Goal: Task Accomplishment & Management: Manage account settings

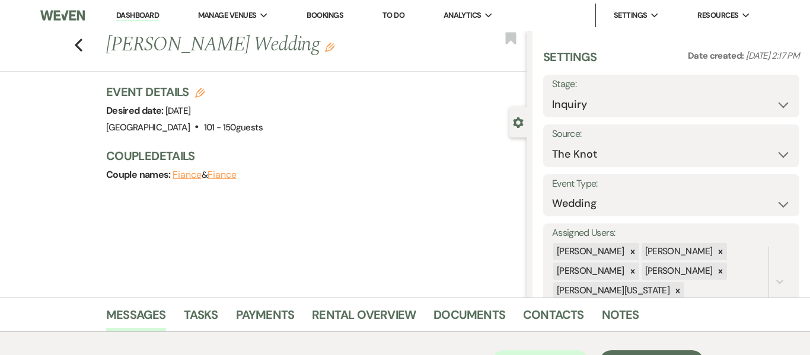
select select "2"
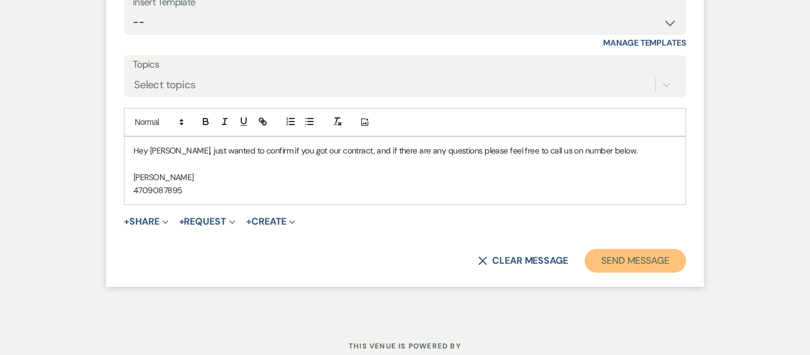
click at [616, 262] on button "Send Message" at bounding box center [635, 261] width 101 height 24
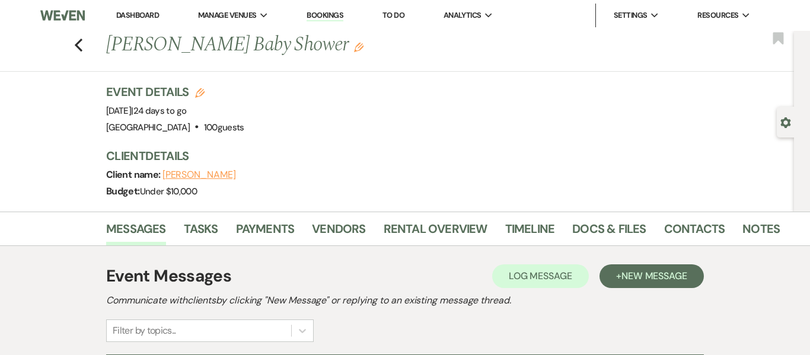
click at [142, 15] on link "Dashboard" at bounding box center [137, 15] width 43 height 10
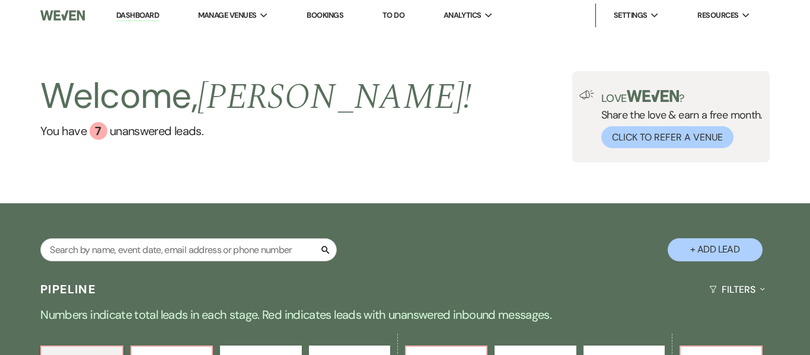
click at [133, 16] on link "Dashboard" at bounding box center [137, 15] width 43 height 11
click at [191, 249] on input "text" at bounding box center [188, 250] width 297 height 23
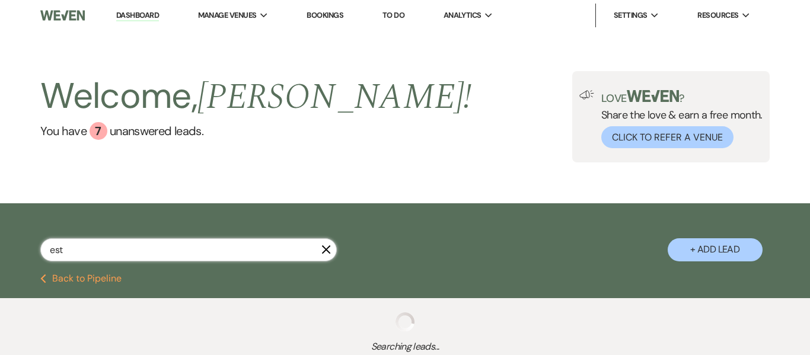
type input "estr"
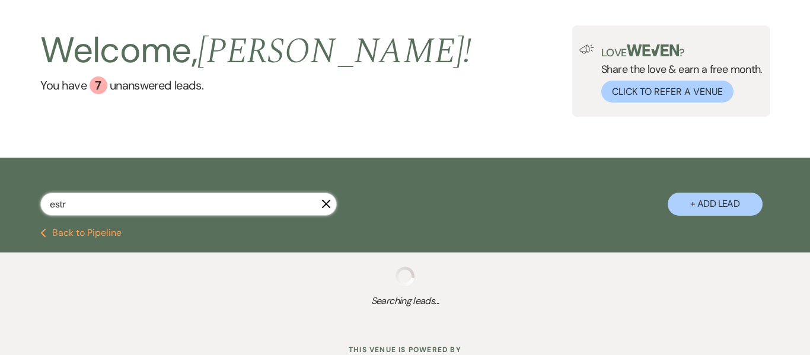
scroll to position [90, 0]
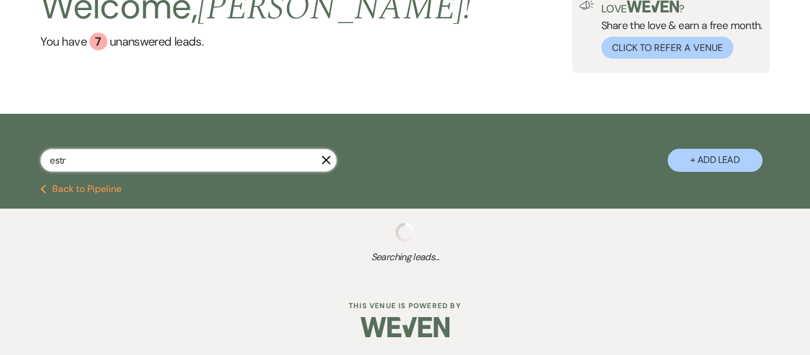
select select "8"
select select "5"
select select "8"
select select "5"
select select "8"
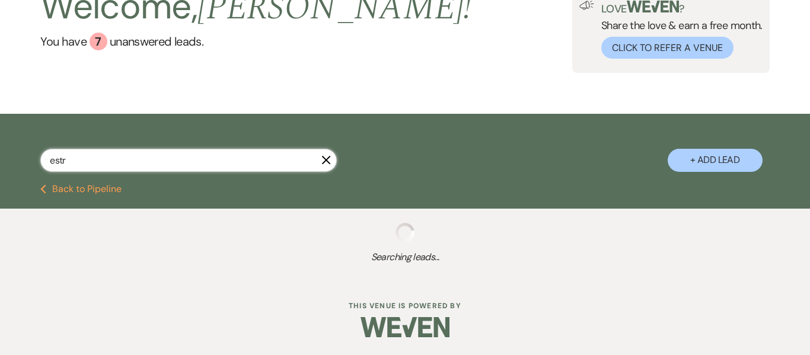
select select "1"
select select "8"
select select "5"
select select "8"
select select "1"
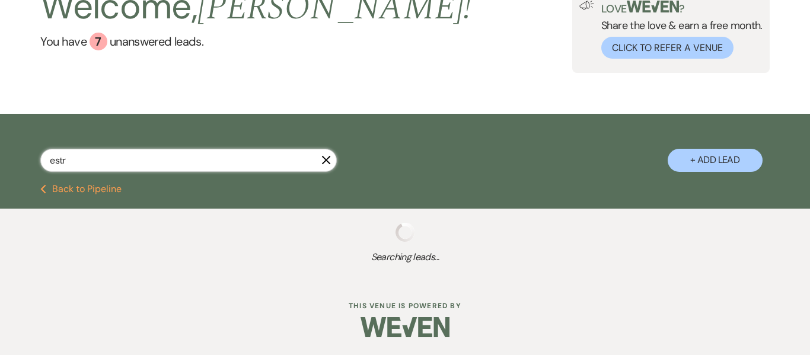
select select "8"
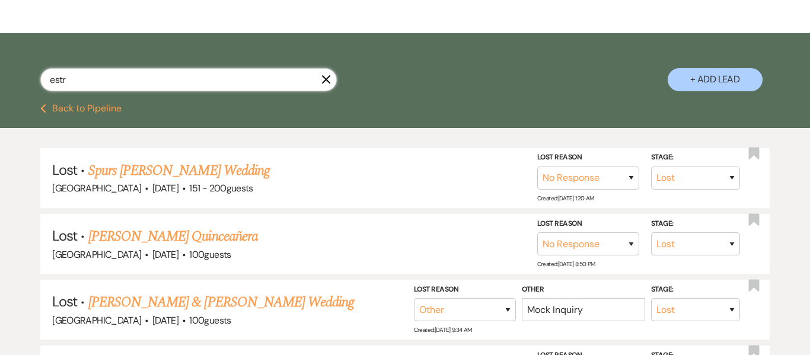
scroll to position [171, 0]
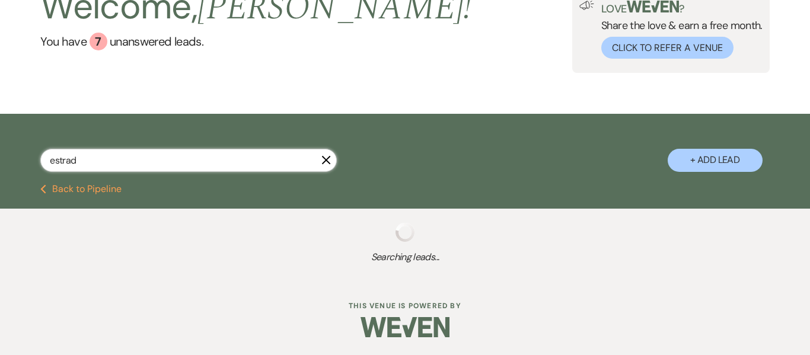
type input "estrada"
select select "8"
select select "5"
select select "8"
select select "5"
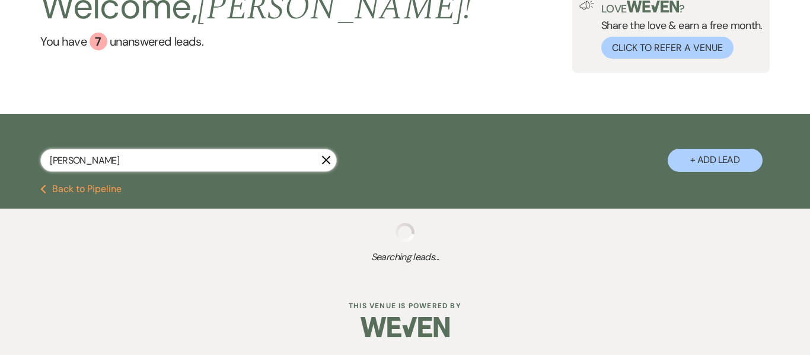
select select "8"
select select "5"
select select "8"
select select "5"
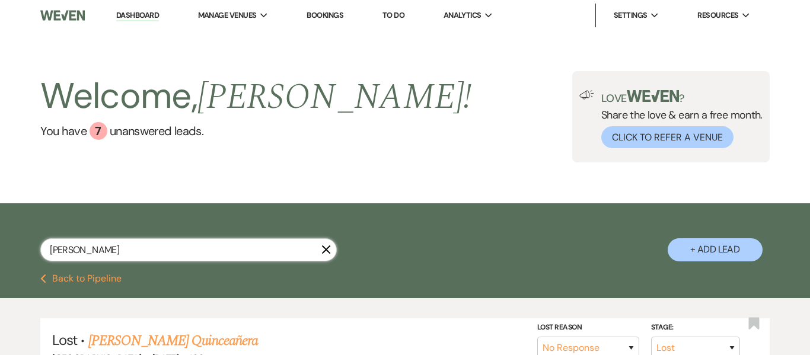
type input "estrada"
click at [144, 15] on link "Dashboard" at bounding box center [137, 15] width 43 height 11
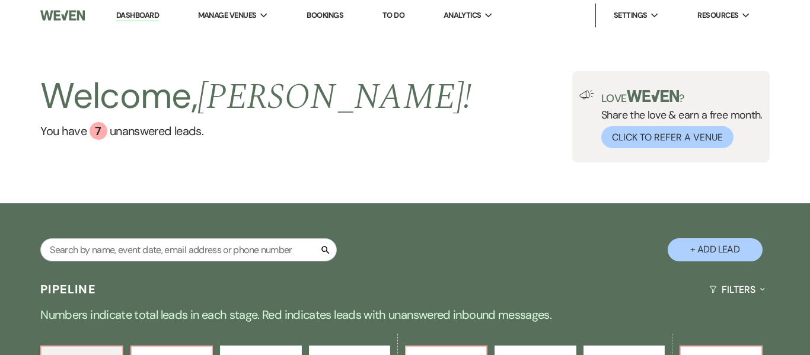
click at [144, 15] on link "Dashboard" at bounding box center [137, 15] width 43 height 11
click at [152, 248] on input "text" at bounding box center [188, 250] width 297 height 23
type input "jain"
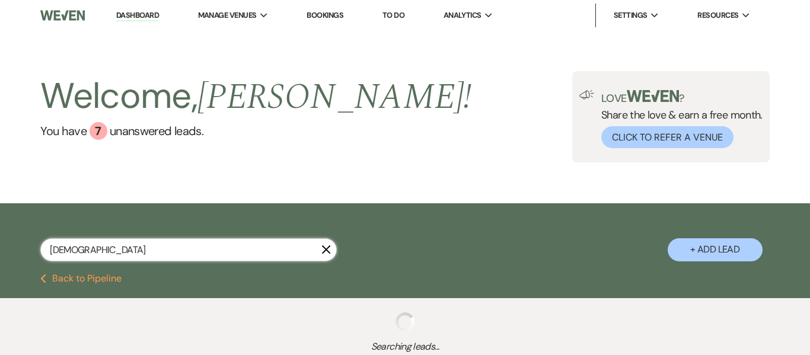
select select "4"
select select "8"
select select "7"
select select "8"
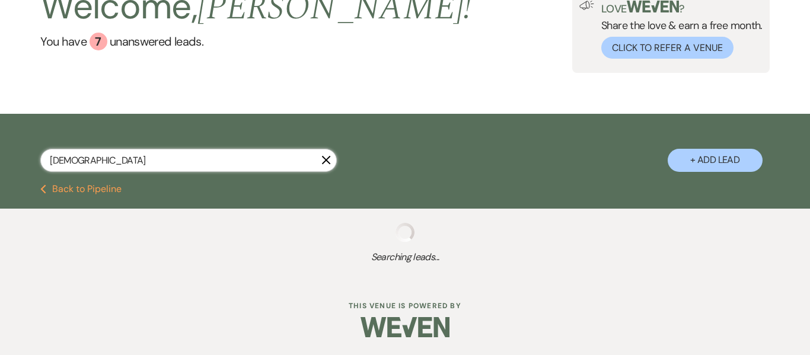
scroll to position [99, 0]
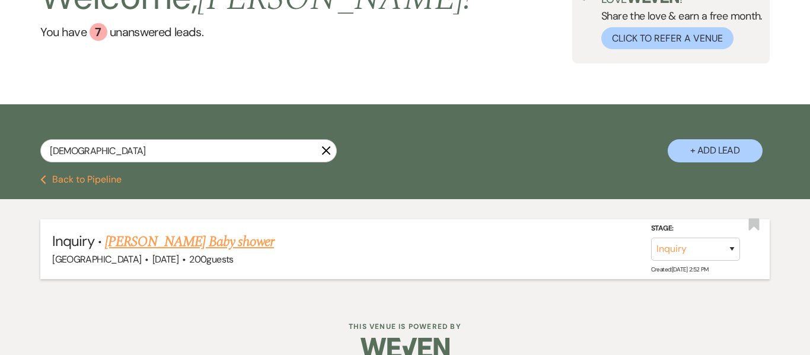
click at [158, 244] on link "Jainaba Darboe's Baby shower" at bounding box center [189, 241] width 169 height 21
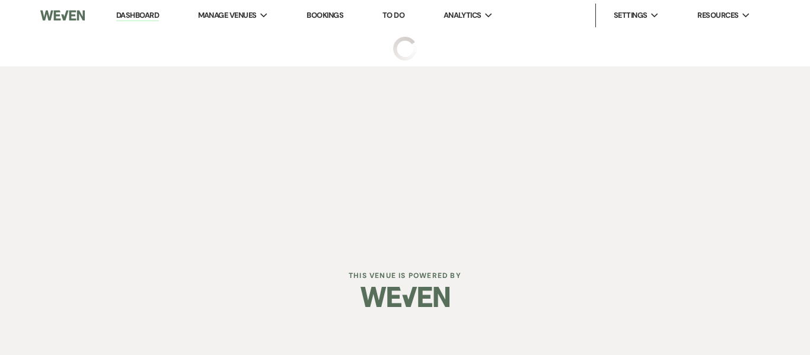
select select "5"
select select "13"
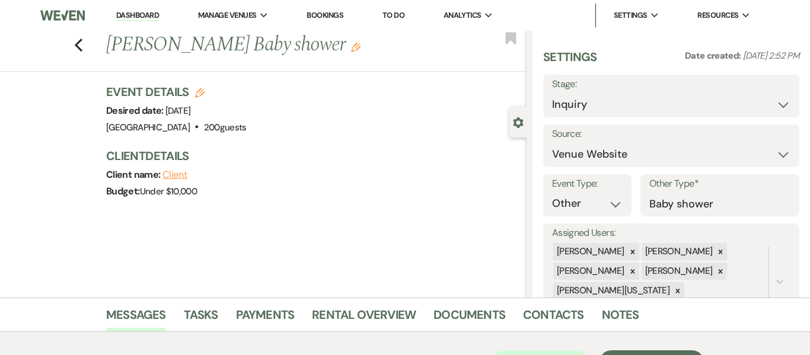
scroll to position [222, 0]
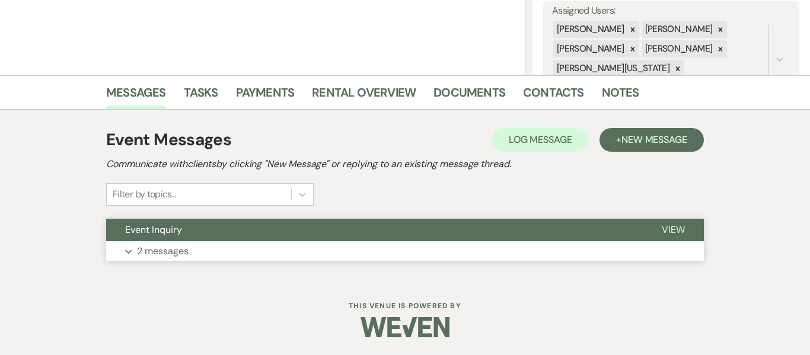
click at [154, 253] on p "2 messages" at bounding box center [163, 251] width 52 height 15
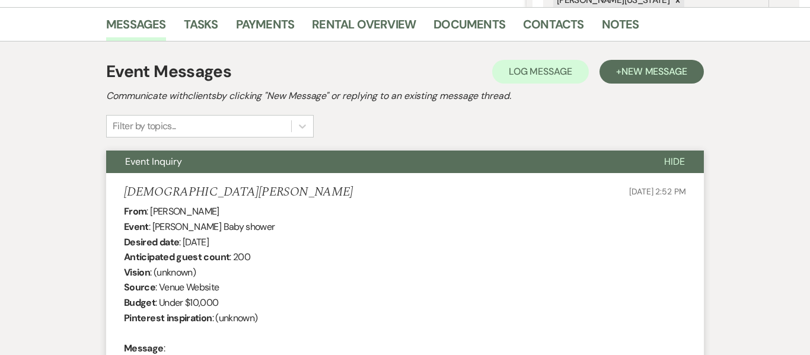
scroll to position [284, 0]
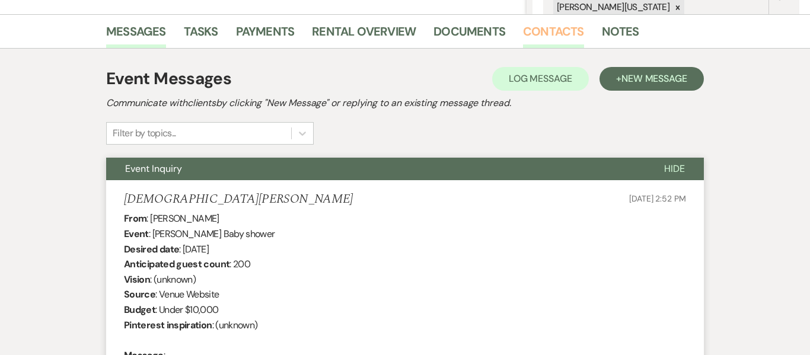
click at [539, 35] on link "Contacts" at bounding box center [553, 35] width 61 height 26
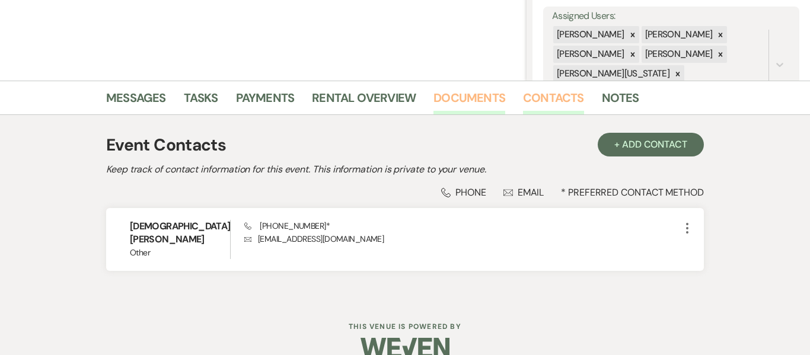
scroll to position [224, 0]
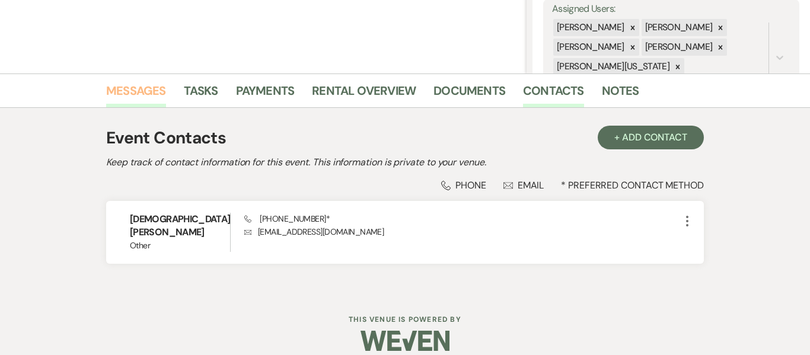
click at [151, 93] on link "Messages" at bounding box center [136, 94] width 60 height 26
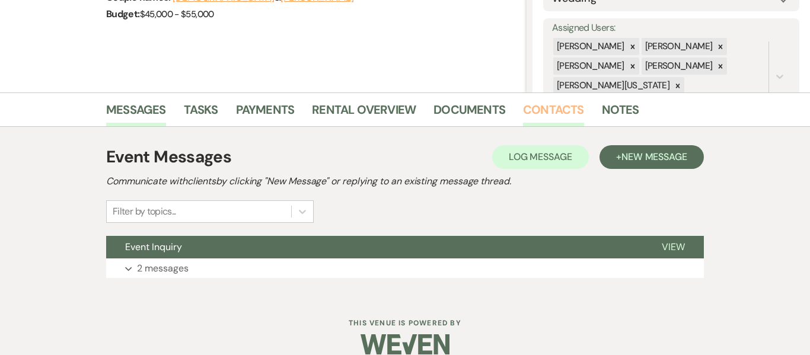
click at [539, 112] on link "Contacts" at bounding box center [553, 113] width 61 height 26
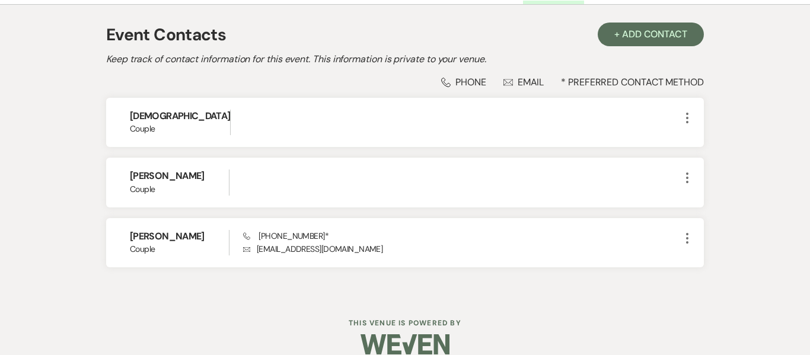
scroll to position [345, 0]
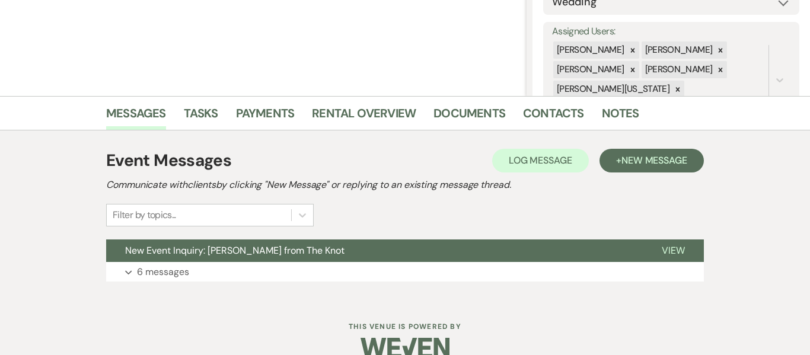
scroll to position [222, 0]
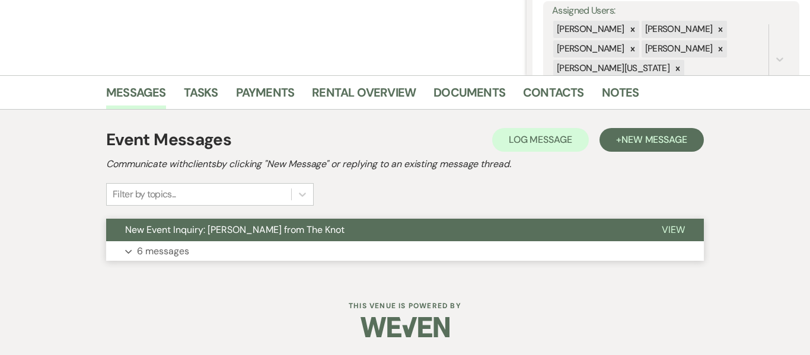
click at [164, 251] on p "6 messages" at bounding box center [163, 251] width 52 height 15
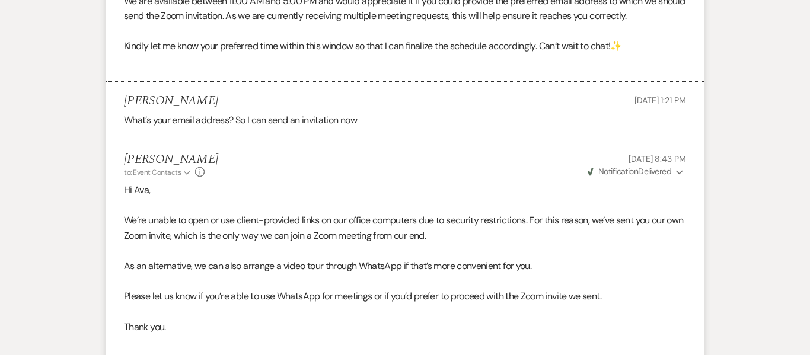
scroll to position [0, 0]
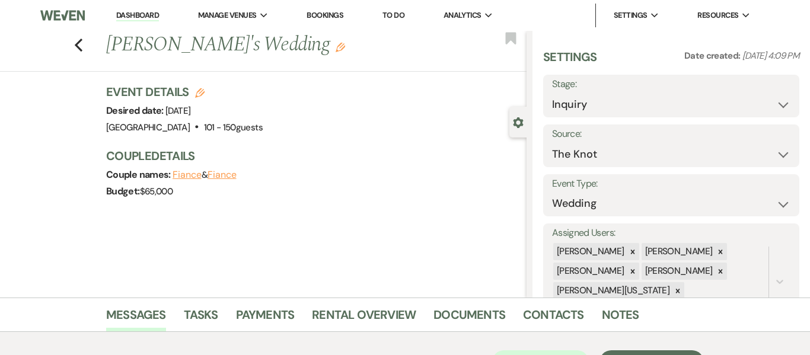
click at [142, 11] on link "Dashboard" at bounding box center [137, 15] width 43 height 11
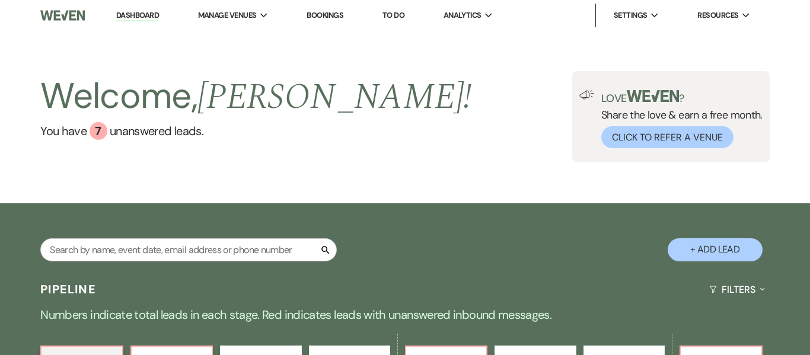
click at [727, 253] on button "+ Add Lead" at bounding box center [715, 250] width 95 height 23
select select "637"
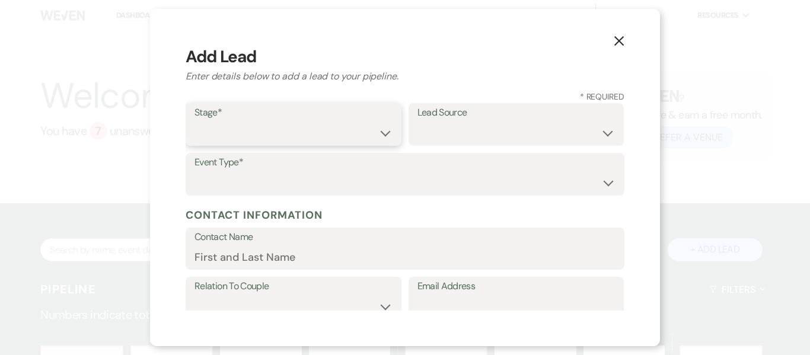
click at [386, 133] on select "Inquiry Follow Up Tour Requested Tour Confirmed Toured Proposal Sent Booked Lost" at bounding box center [294, 133] width 198 height 23
select select "1"
click at [195, 122] on select "Inquiry Follow Up Tour Requested Tour Confirmed Toured Proposal Sent Booked Lost" at bounding box center [294, 133] width 198 height 23
click at [609, 135] on select "Weven Venue Website Instagram Facebook Pinterest Google The Knot Wedding Wire H…" at bounding box center [517, 133] width 198 height 23
select select "23"
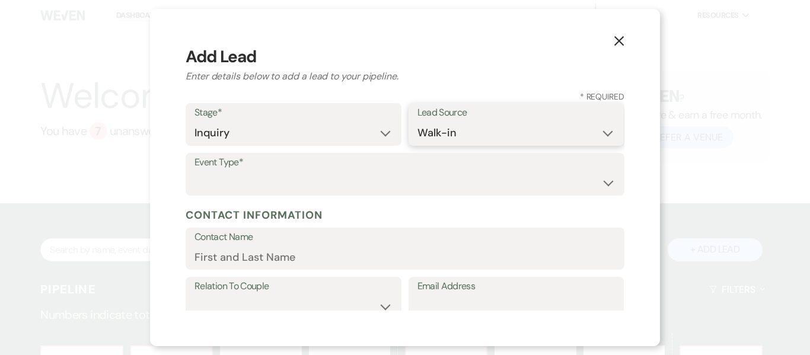
click at [418, 122] on select "Weven Venue Website Instagram Facebook Pinterest Google The Knot Wedding Wire H…" at bounding box center [517, 133] width 198 height 23
click at [389, 195] on div "Event Type* Wedding Anniversary Party Baby Shower Bachelorette / Bachelor Party…" at bounding box center [405, 174] width 439 height 43
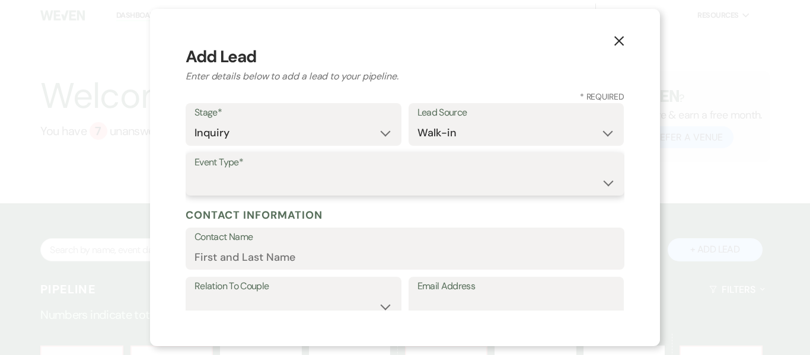
click at [389, 190] on select "Wedding Anniversary Party Baby Shower Bachelorette / Bachelor Party Birthday Pa…" at bounding box center [405, 182] width 421 height 23
select select "1"
click at [195, 171] on select "Wedding Anniversary Party Baby Shower Bachelorette / Bachelor Party Birthday Pa…" at bounding box center [405, 182] width 421 height 23
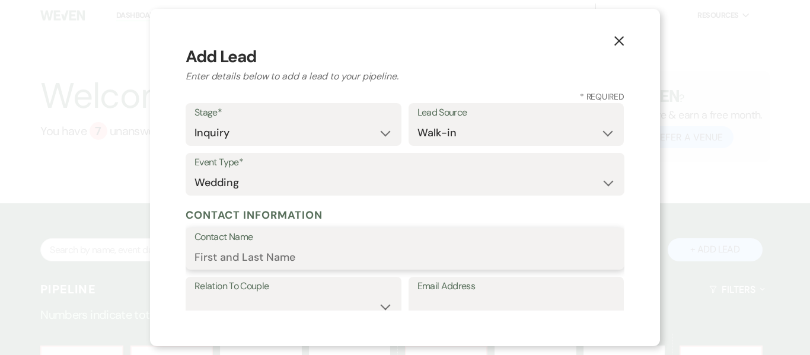
click at [310, 255] on input "Contact Name" at bounding box center [405, 257] width 421 height 23
type input "M"
type input "Charlie & Yazi"
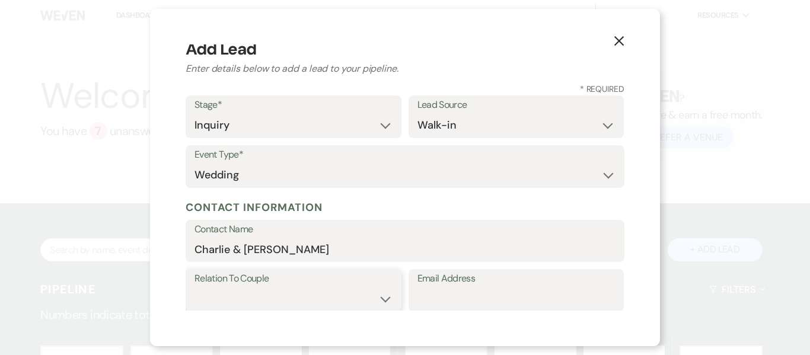
click at [381, 297] on select "Couple Planner Parent of Couple Family Member Friend Other" at bounding box center [294, 299] width 198 height 23
select select "1"
click at [195, 288] on select "Couple Planner Parent of Couple Family Member Friend Other" at bounding box center [294, 299] width 198 height 23
click at [457, 307] on input "Email Address" at bounding box center [517, 299] width 198 height 23
type input "charlylugo23@gmail.com"
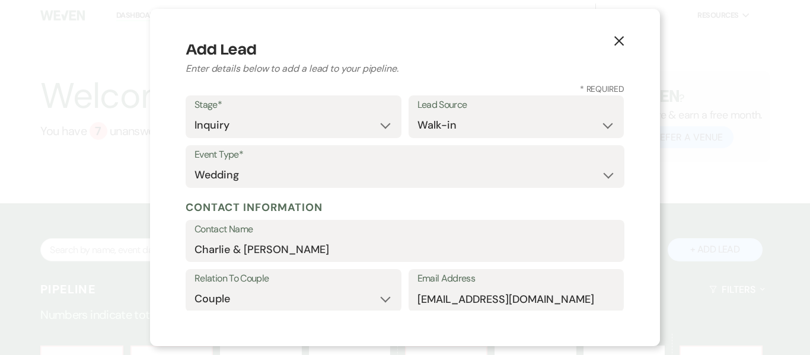
scroll to position [179, 0]
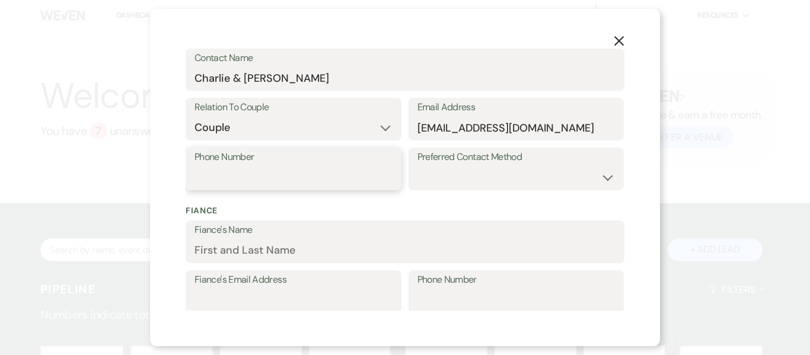
click at [357, 182] on input "Phone Number" at bounding box center [294, 177] width 198 height 23
type input "4708196220"
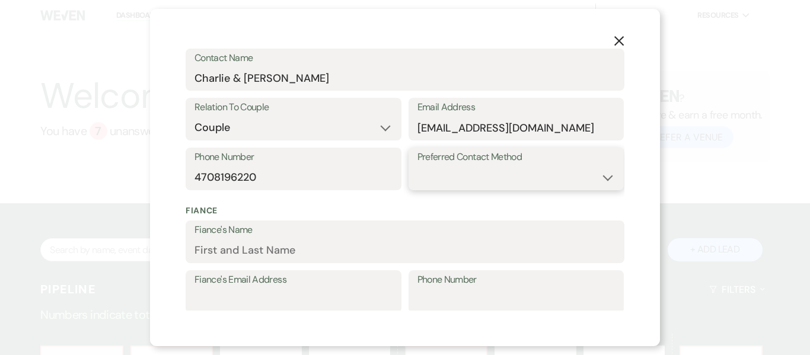
click at [608, 174] on select "Email Phone Text" at bounding box center [517, 177] width 198 height 23
select select "email"
click at [418, 166] on select "Email Phone Text" at bounding box center [517, 177] width 198 height 23
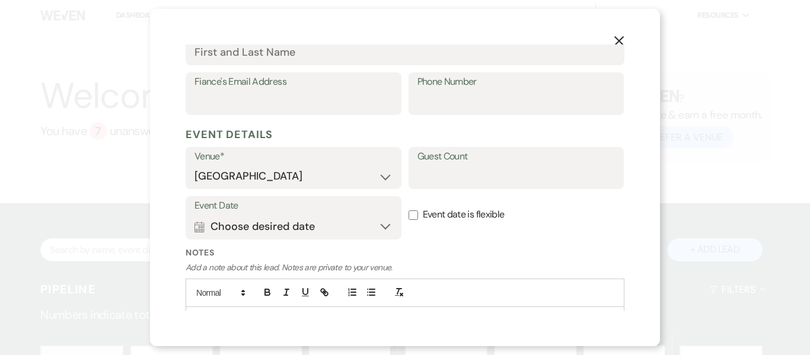
scroll to position [378, 0]
click at [474, 177] on input "Guest Count" at bounding box center [517, 175] width 198 height 23
type input "200"
click at [382, 225] on button "Calendar Choose desired date Expand" at bounding box center [294, 226] width 198 height 24
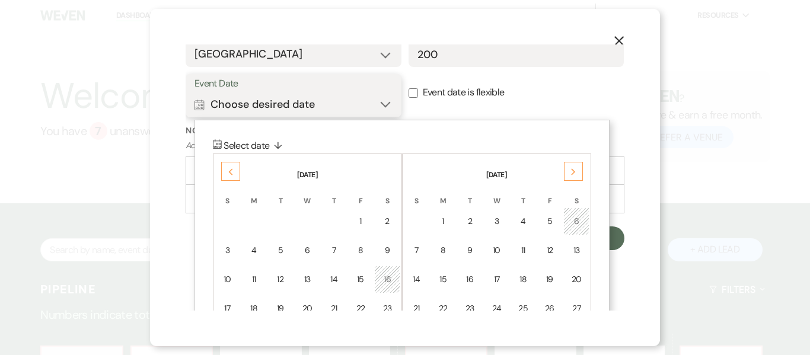
scroll to position [510, 0]
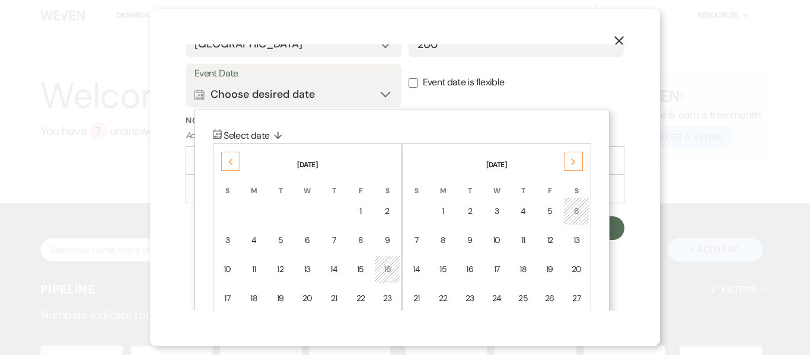
click at [572, 161] on icon "Next" at bounding box center [574, 161] width 6 height 7
click at [577, 161] on div "Next" at bounding box center [573, 161] width 19 height 19
click at [579, 210] on div "5" at bounding box center [577, 211] width 10 height 12
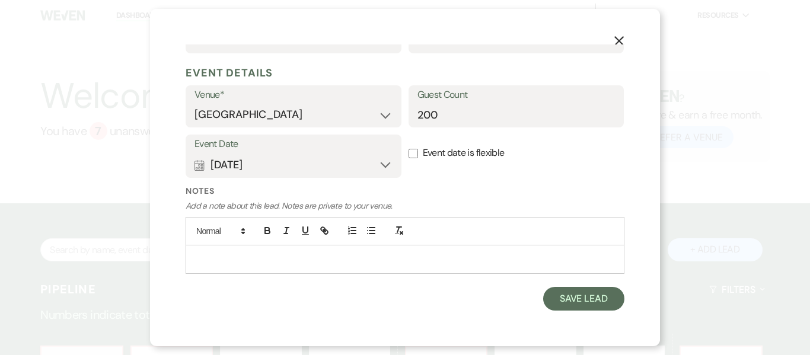
scroll to position [438, 0]
click at [564, 297] on button "Save Lead" at bounding box center [583, 300] width 81 height 24
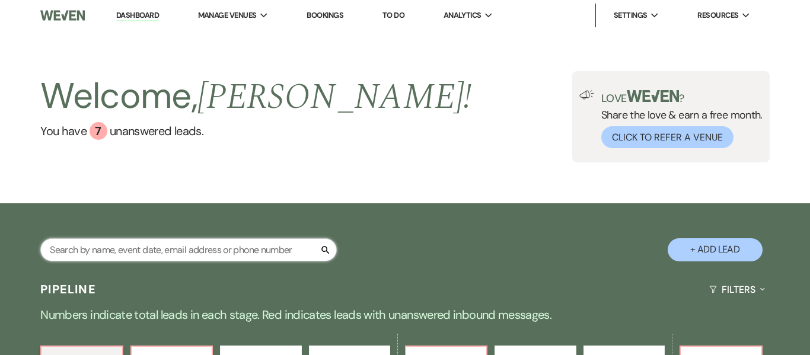
click at [236, 248] on input "text" at bounding box center [188, 250] width 297 height 23
type input "char"
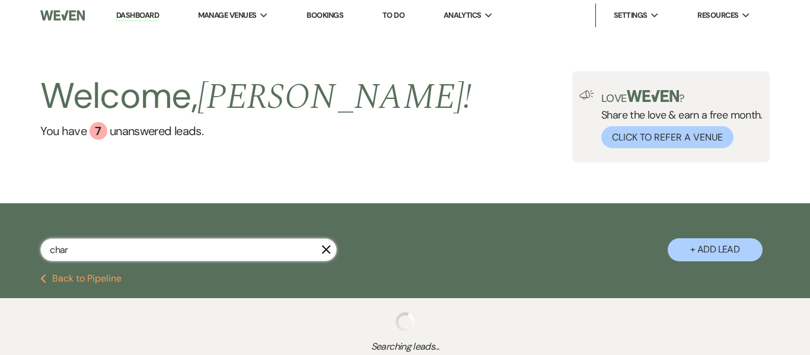
select select "8"
select select "5"
select select "8"
select select "5"
select select "8"
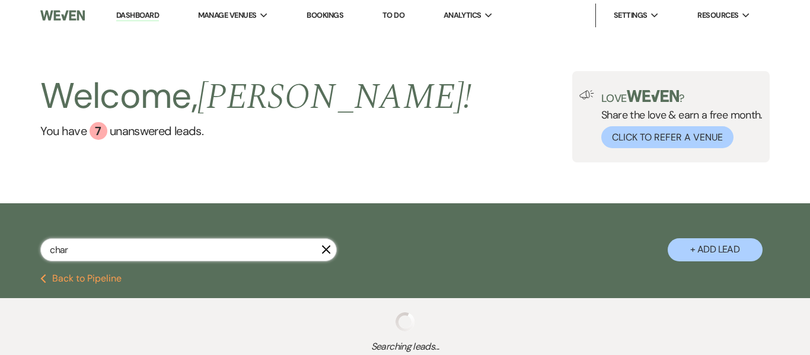
select select "1"
select select "8"
select select "5"
select select "8"
select select "5"
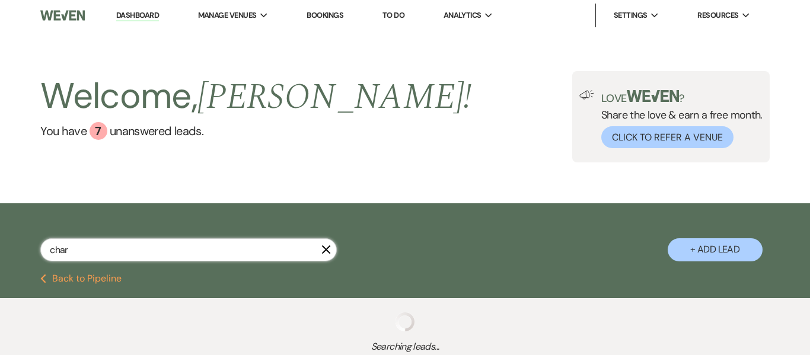
select select "8"
select select "5"
select select "8"
select select "4"
select select "8"
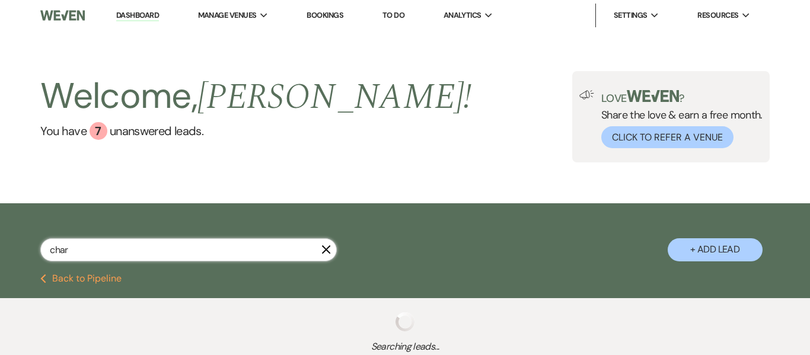
select select "5"
select select "8"
select select "5"
select select "8"
select select "5"
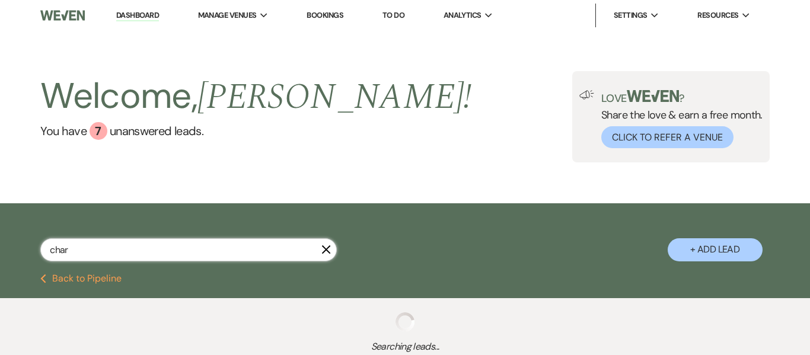
select select "8"
select select "1"
select select "8"
select select "3"
select select "2"
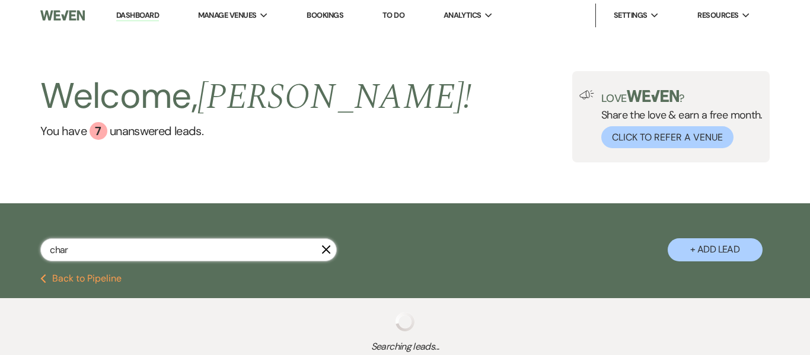
select select "8"
select select "5"
select select "2"
select select "8"
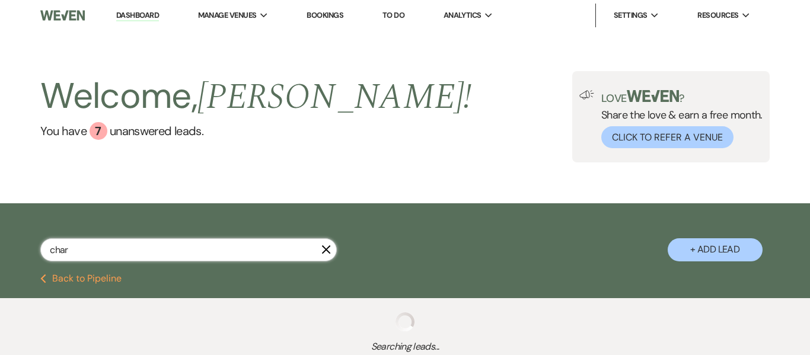
select select "5"
select select "8"
select select "5"
select select "8"
select select "5"
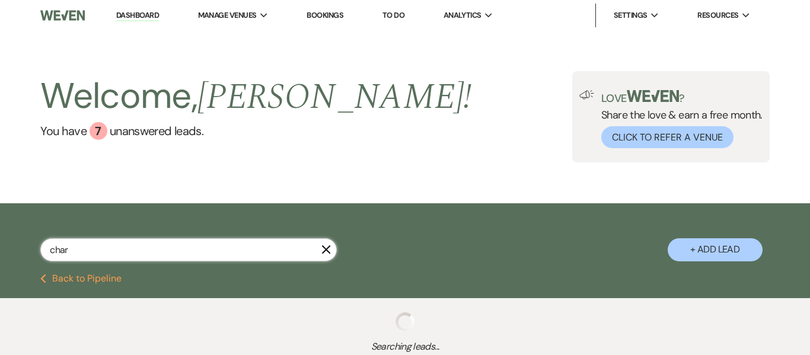
select select "8"
select select "5"
select select "8"
select select "5"
select select "8"
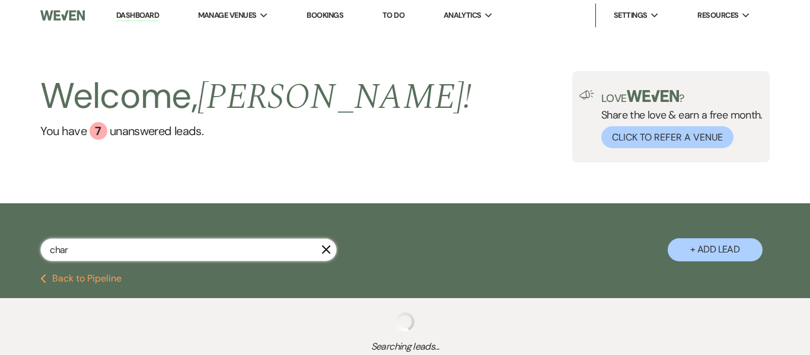
select select "5"
select select "4"
select select "8"
select select "5"
select select "4"
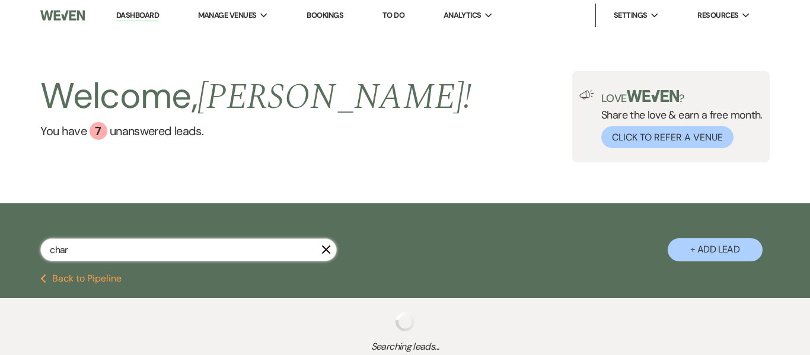
select select "8"
select select "5"
select select "8"
select select "5"
select select "8"
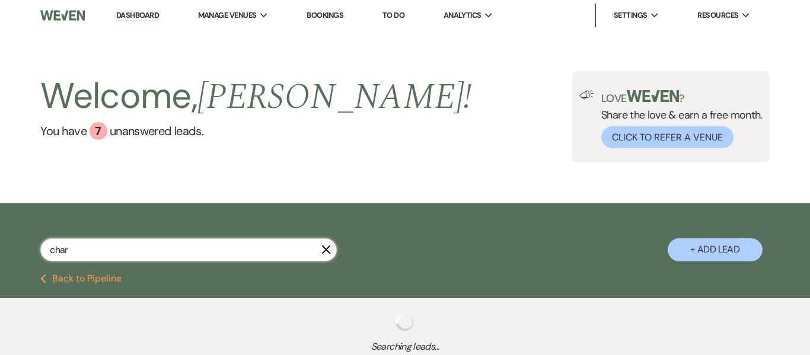
select select "10"
select select "8"
select select "5"
select select "8"
select select "5"
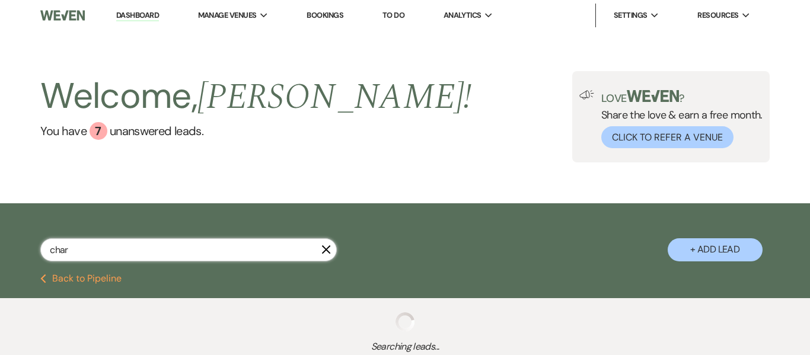
select select "8"
select select "5"
select select "8"
select select "5"
select select "8"
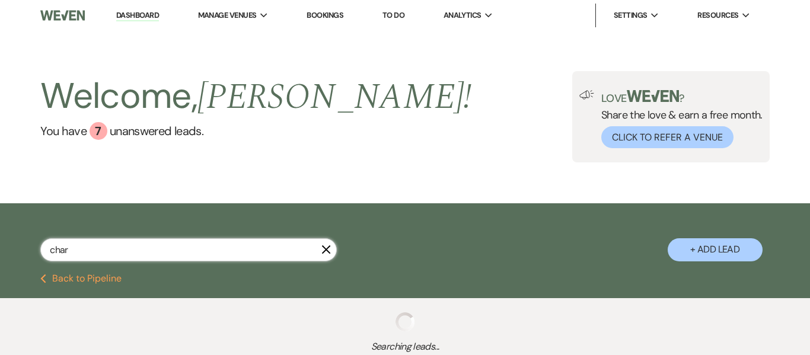
select select "5"
select select "8"
select select "5"
select select "8"
select select "5"
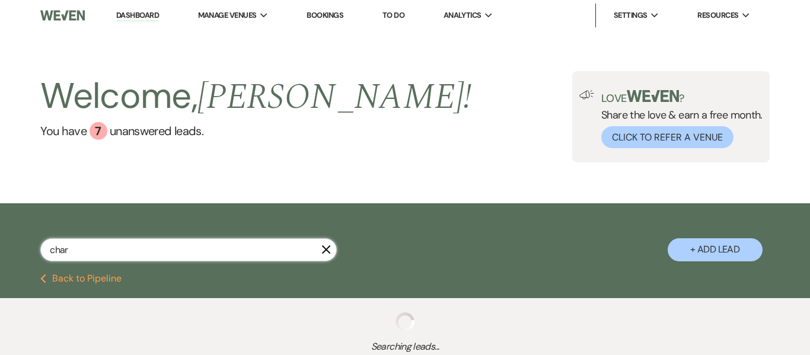
select select "8"
select select "5"
select select "8"
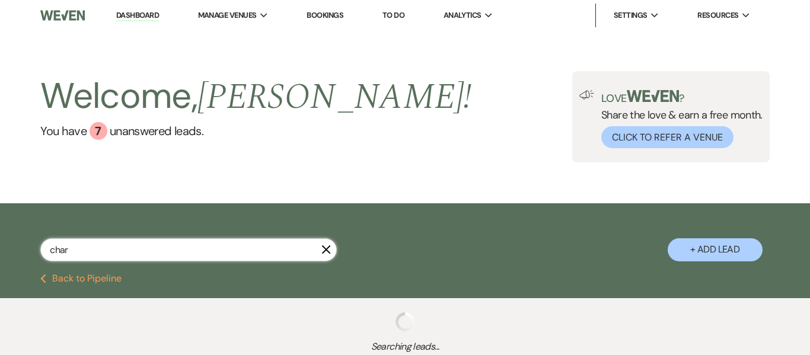
select select "8"
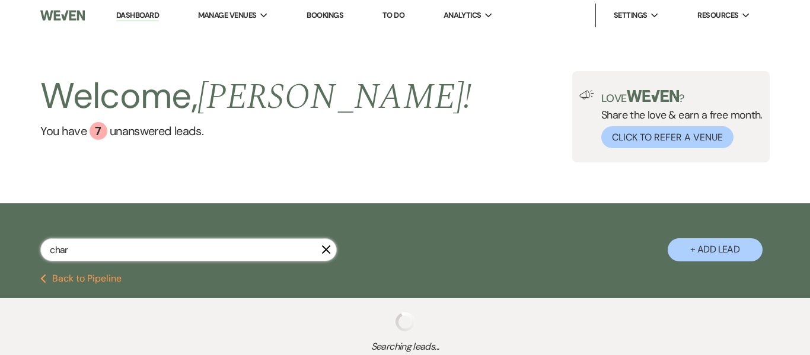
select select "8"
select select "5"
select select "8"
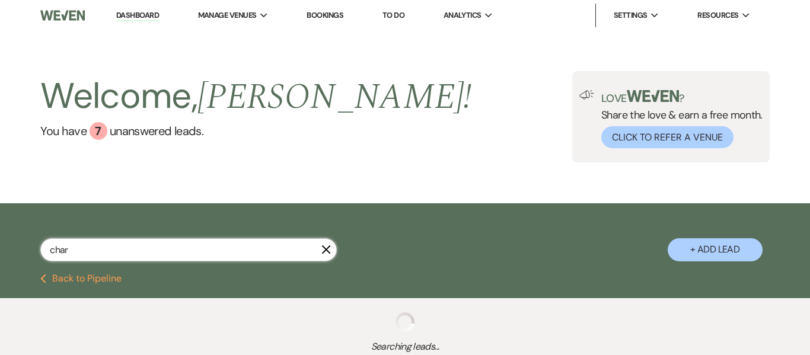
select select "5"
select select "8"
select select "1"
select select "8"
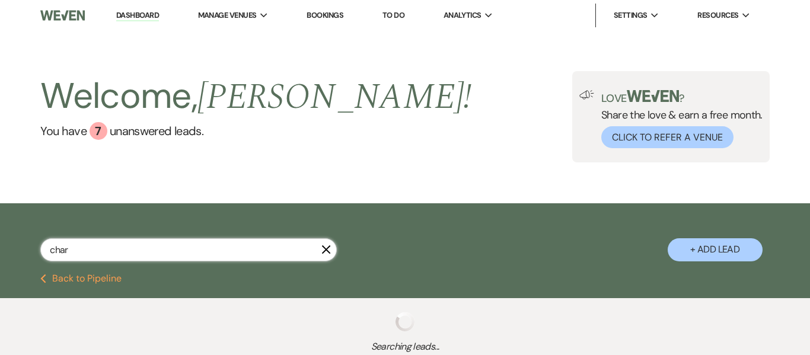
select select "8"
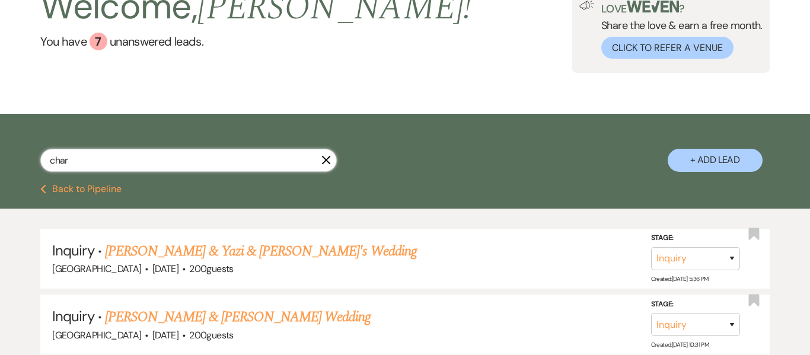
scroll to position [91, 0]
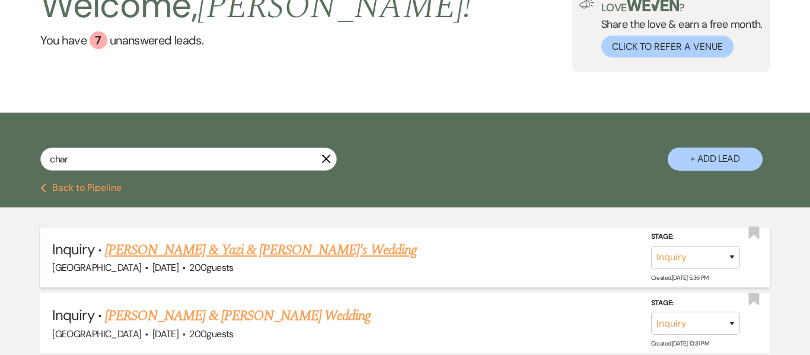
click at [224, 255] on link "Charlie & Yazi & Fiance's Wedding" at bounding box center [261, 250] width 312 height 21
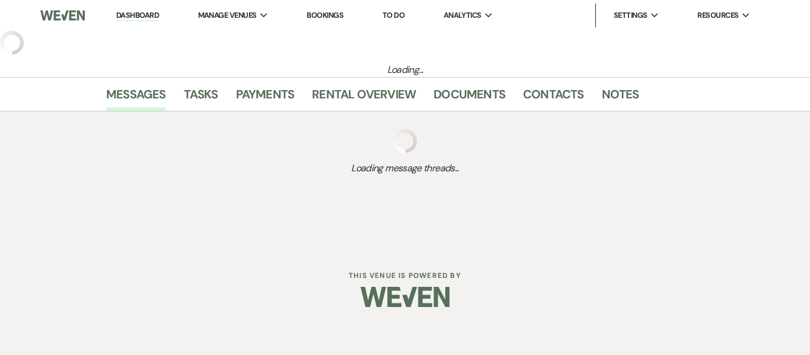
select select "23"
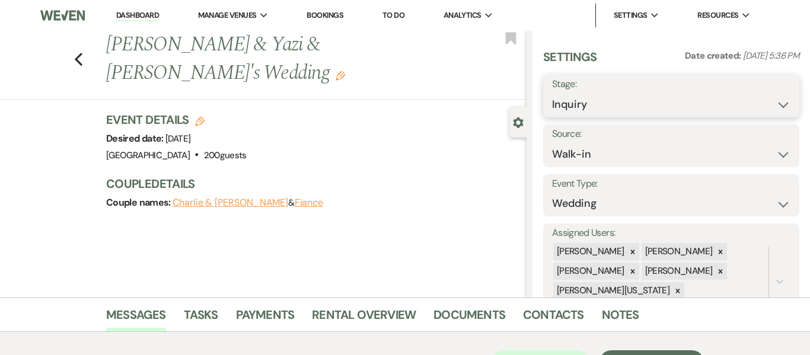
click at [787, 105] on select "Inquiry Follow Up Tour Requested Tour Confirmed Toured Proposal Sent Booked Lost" at bounding box center [671, 104] width 239 height 23
select select "5"
click at [552, 93] on select "Inquiry Follow Up Tour Requested Tour Confirmed Toured Proposal Sent Booked Lost" at bounding box center [671, 104] width 239 height 23
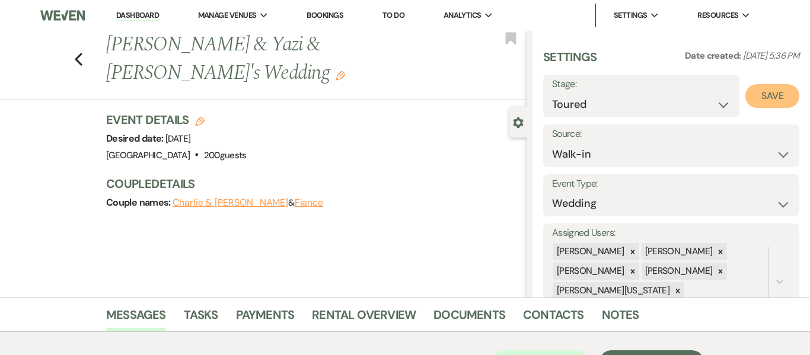
click at [777, 99] on button "Save" at bounding box center [773, 96] width 54 height 24
click at [144, 14] on link "Dashboard" at bounding box center [137, 15] width 43 height 11
select select "5"
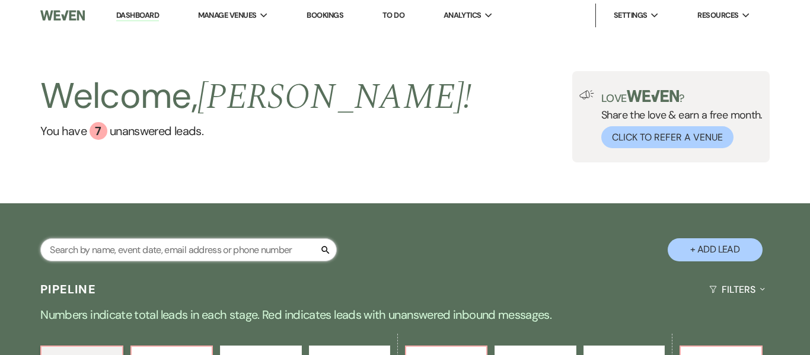
click at [186, 253] on input "text" at bounding box center [188, 250] width 297 height 23
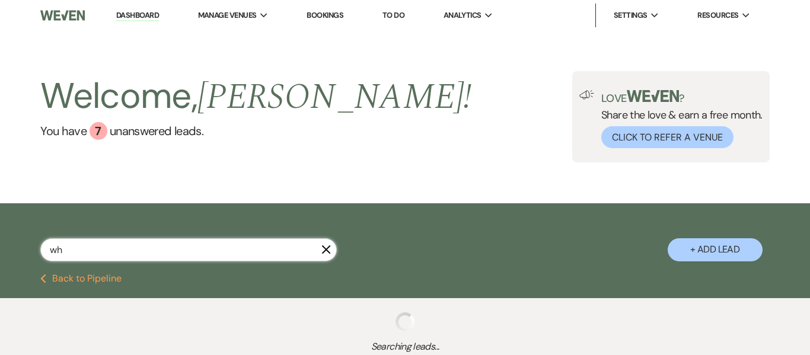
type input "whi"
select select "9"
select select "8"
select select "1"
select select "8"
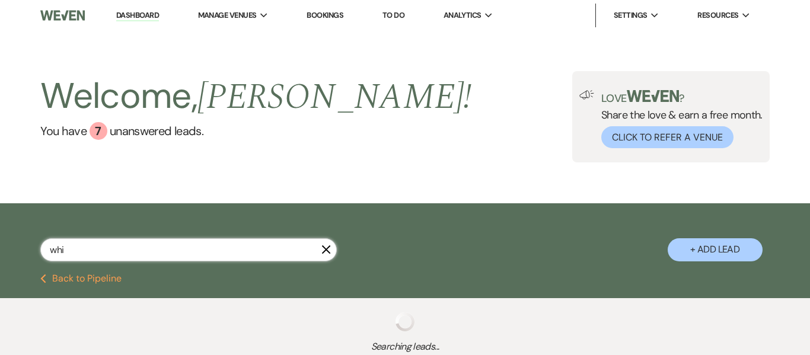
select select "5"
select select "8"
select select "4"
select select "8"
select select "5"
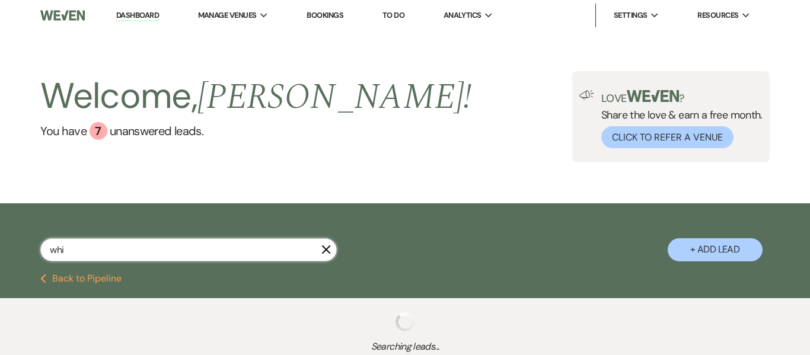
select select "8"
select select "5"
select select "2"
select select "8"
select select "5"
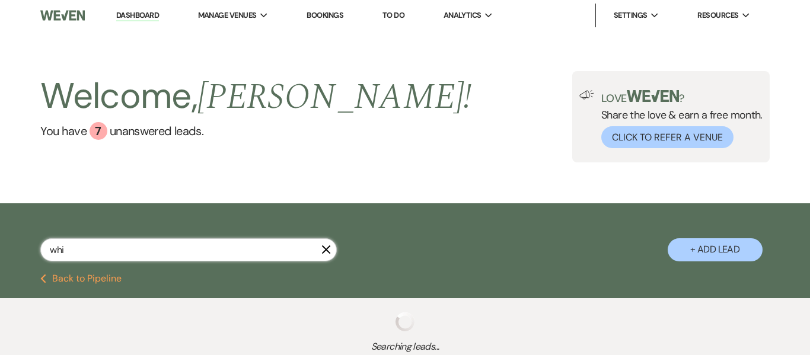
select select "2"
select select "8"
select select "5"
select select "8"
select select "5"
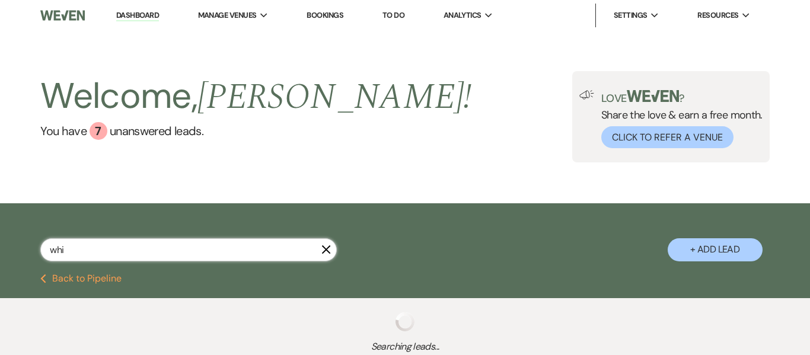
select select "8"
select select "5"
select select "8"
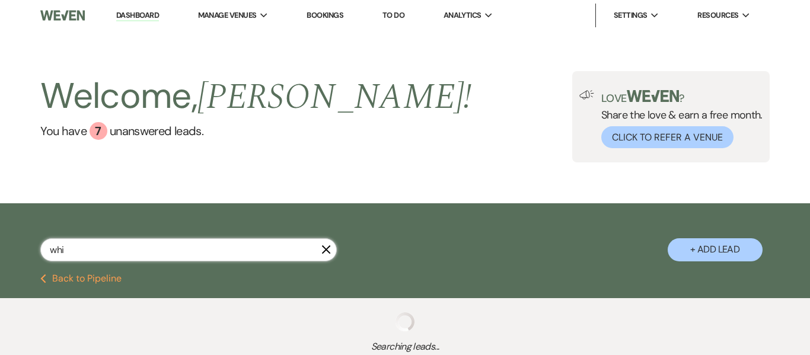
select select "5"
select select "8"
select select "5"
select select "8"
select select "6"
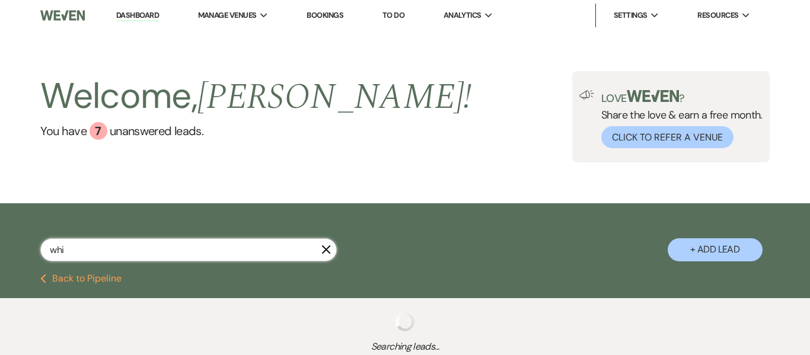
select select "8"
select select "5"
select select "8"
select select "5"
select select "8"
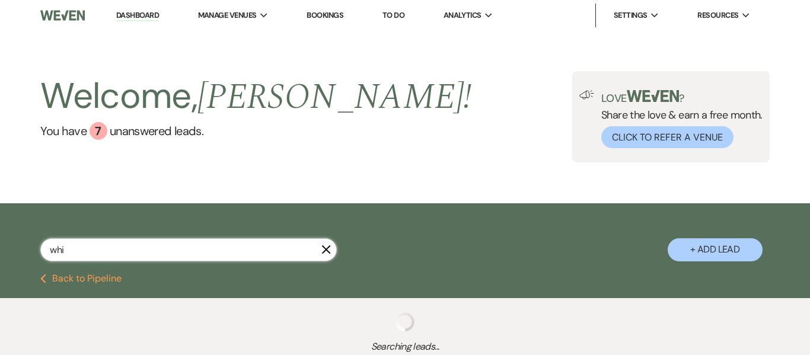
select select "5"
select select "8"
select select "5"
select select "8"
select select "5"
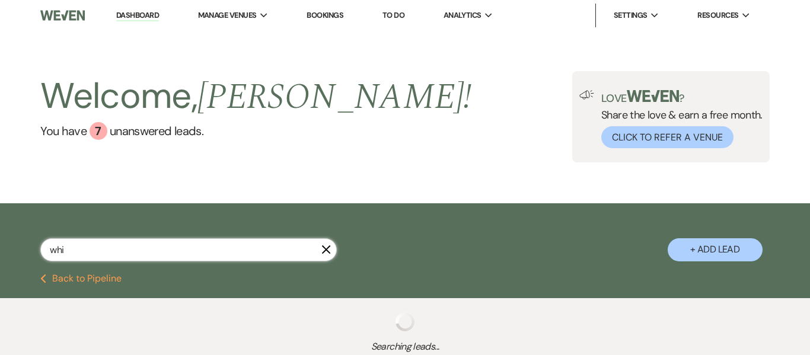
select select "8"
select select "1"
select select "8"
select select "6"
select select "8"
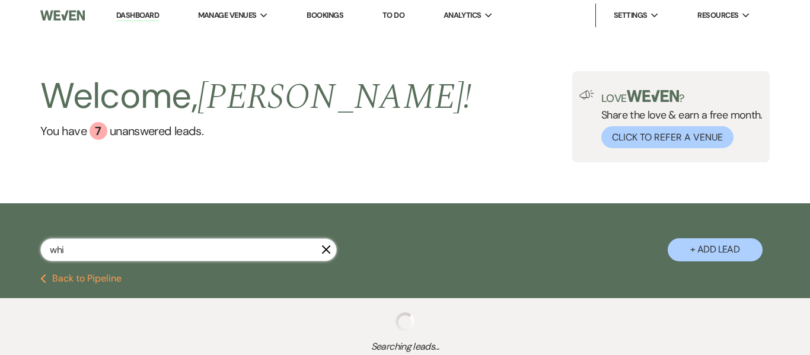
select select "5"
select select "8"
select select "5"
select select "8"
select select "6"
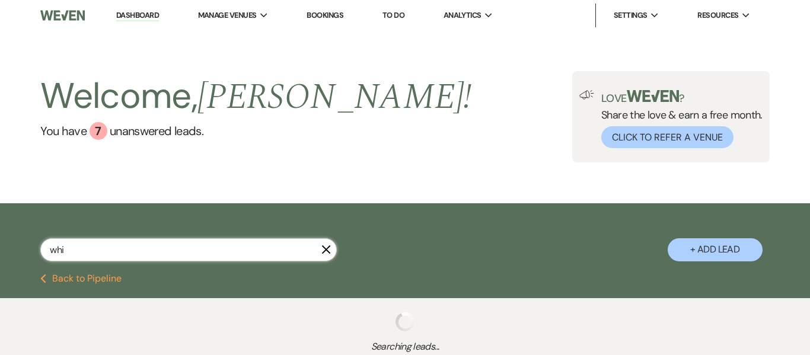
select select "8"
select select "5"
select select "8"
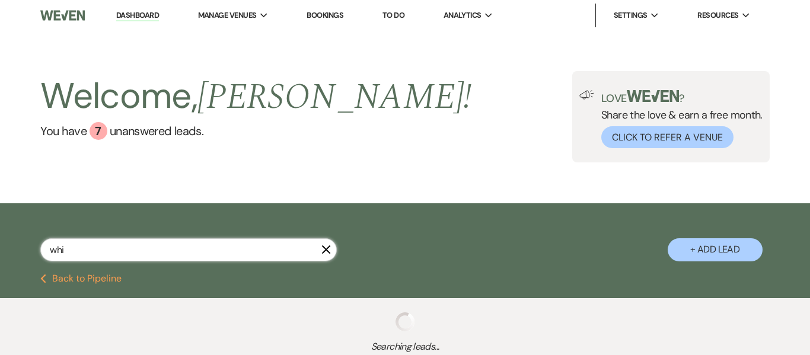
select select "5"
select select "8"
select select "5"
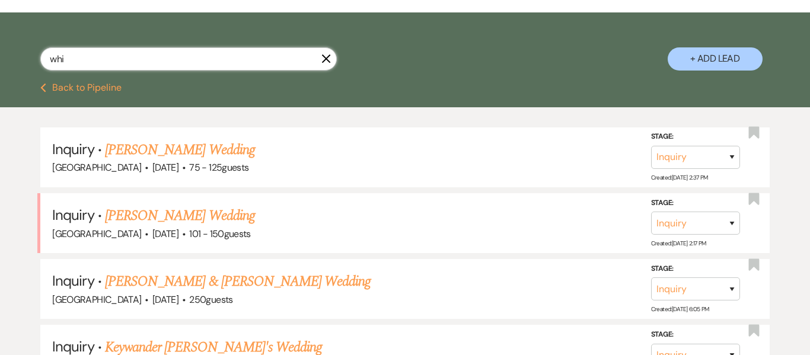
scroll to position [195, 0]
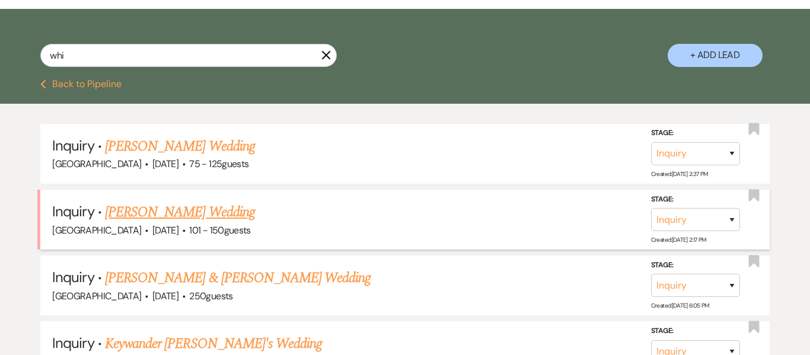
click at [184, 210] on link "Whitney Findley's Wedding" at bounding box center [180, 212] width 150 height 21
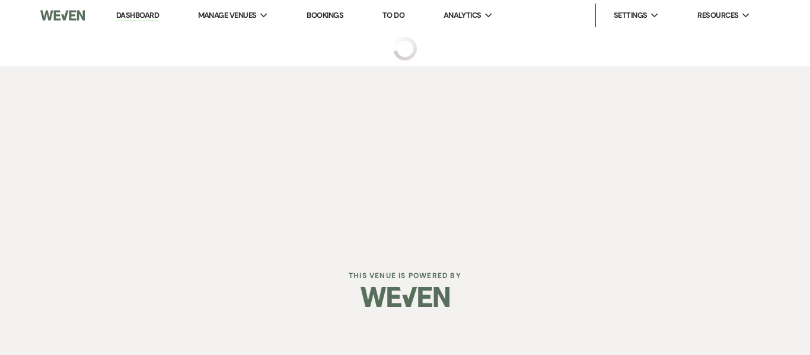
select select "2"
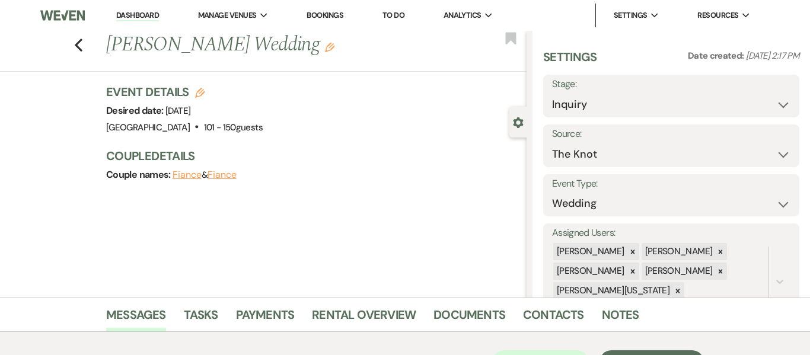
scroll to position [11, 0]
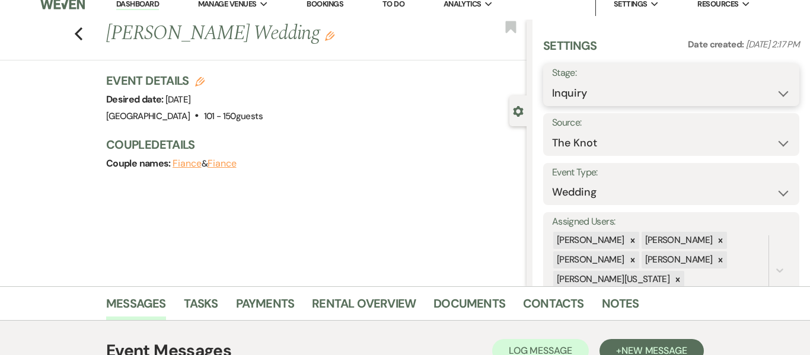
click at [784, 94] on select "Inquiry Follow Up Tour Requested Tour Confirmed Toured Proposal Sent Booked Lost" at bounding box center [671, 93] width 239 height 23
select select "5"
click at [552, 82] on select "Inquiry Follow Up Tour Requested Tour Confirmed Toured Proposal Sent Booked Lost" at bounding box center [671, 93] width 239 height 23
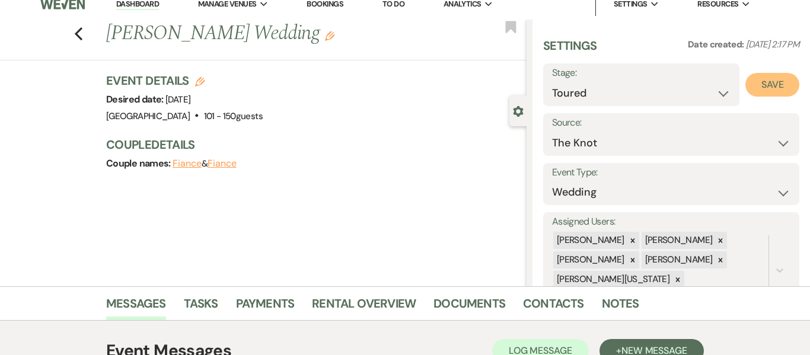
click at [775, 87] on button "Save" at bounding box center [773, 85] width 54 height 24
click at [135, 4] on link "Dashboard" at bounding box center [137, 4] width 43 height 11
select select "5"
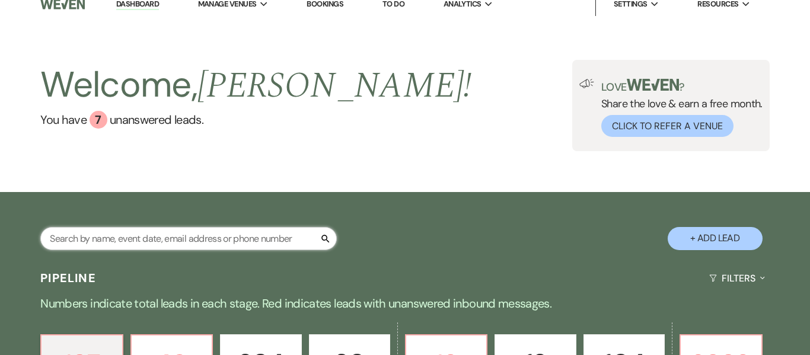
click at [104, 246] on input "text" at bounding box center [188, 238] width 297 height 23
click at [116, 239] on input "text" at bounding box center [188, 238] width 297 height 23
type input "alvin"
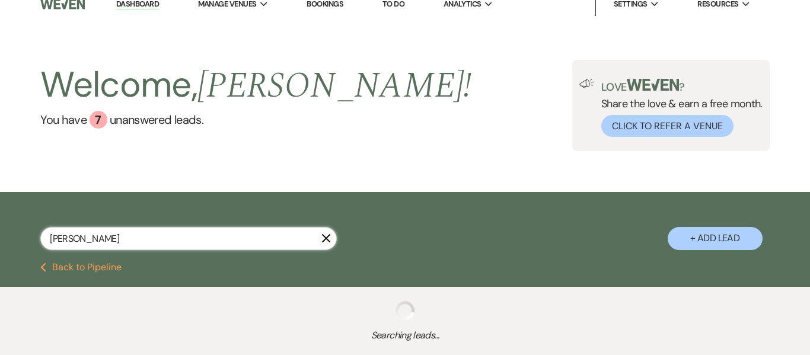
select select "8"
select select "5"
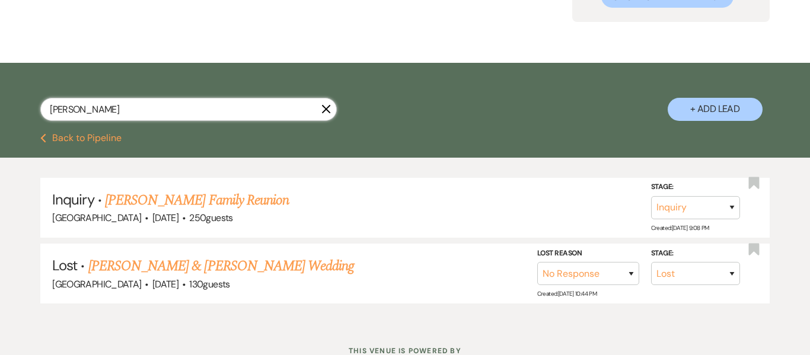
scroll to position [142, 0]
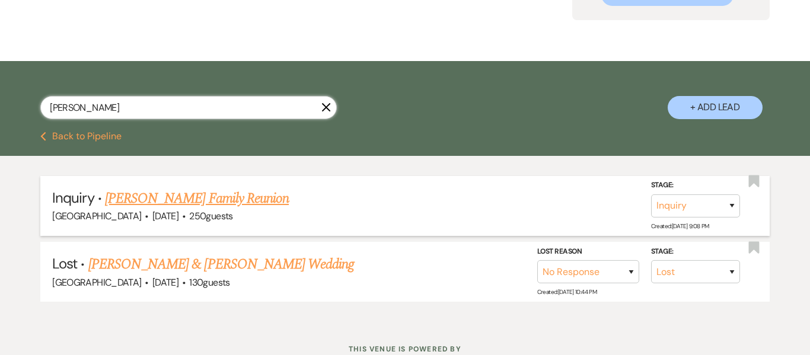
type input "alvin"
click at [255, 198] on link "Alvin Edward Miller's Family Reunion" at bounding box center [197, 198] width 184 height 21
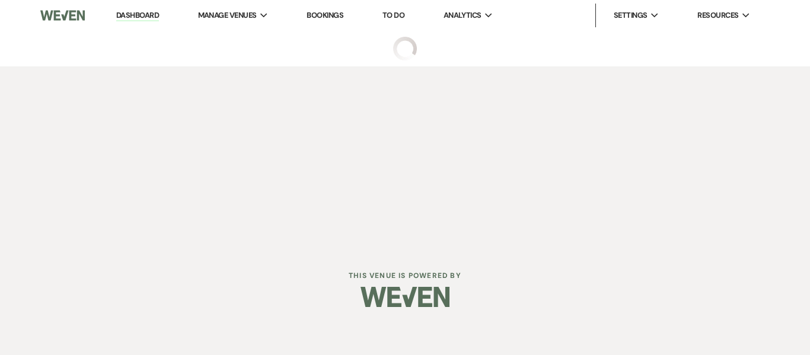
select select "5"
select select "13"
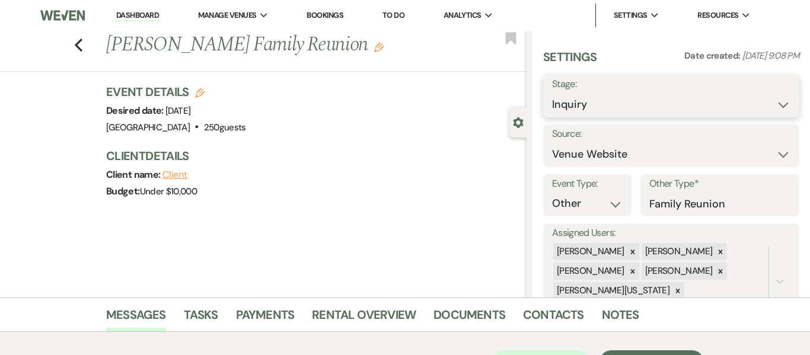
click at [783, 108] on select "Inquiry Follow Up Tour Requested Tour Confirmed Toured Proposal Sent Booked Lost" at bounding box center [671, 104] width 239 height 23
select select "5"
click at [552, 93] on select "Inquiry Follow Up Tour Requested Tour Confirmed Toured Proposal Sent Booked Lost" at bounding box center [671, 104] width 239 height 23
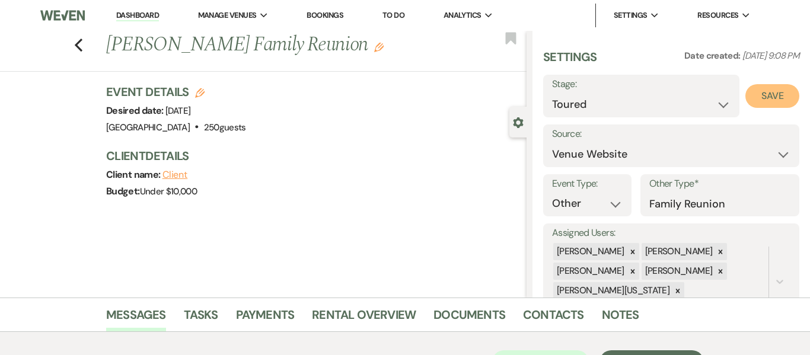
click at [778, 102] on button "Save" at bounding box center [773, 96] width 54 height 24
